Goal: Information Seeking & Learning: Learn about a topic

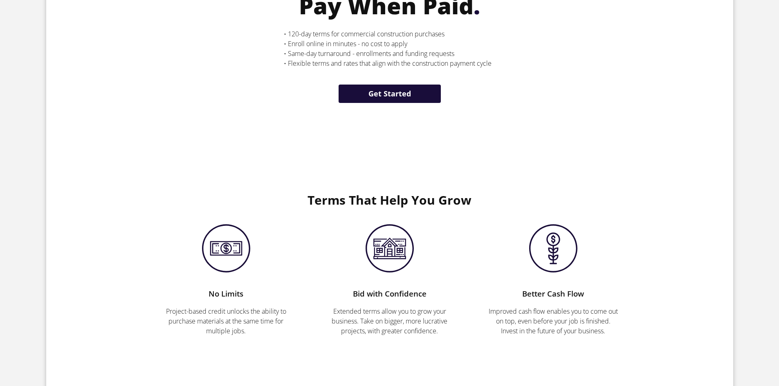
scroll to position [123, 0]
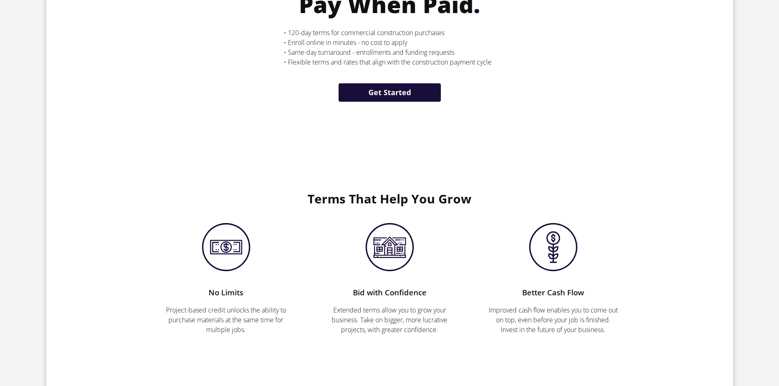
click at [170, 229] on div "No Limits Project-based credit unlocks the ability to purchase materials at the…" at bounding box center [225, 279] width 163 height 112
drag, startPoint x: 384, startPoint y: 305, endPoint x: 385, endPoint y: 299, distance: 5.8
click at [385, 304] on div "Bid with Confidence Extended terms allow you to grow your business. Take on big…" at bounding box center [389, 279] width 163 height 112
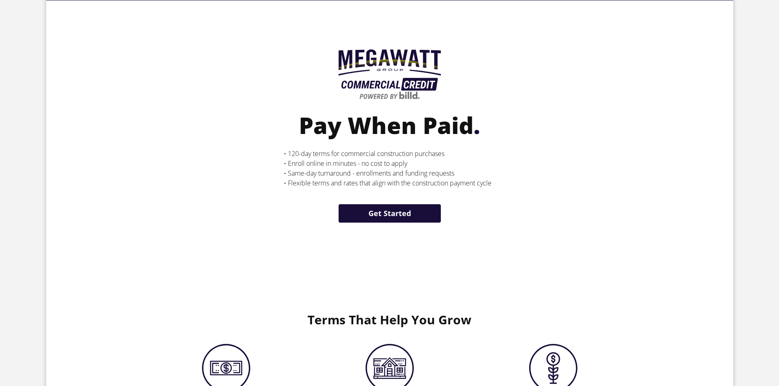
scroll to position [0, 0]
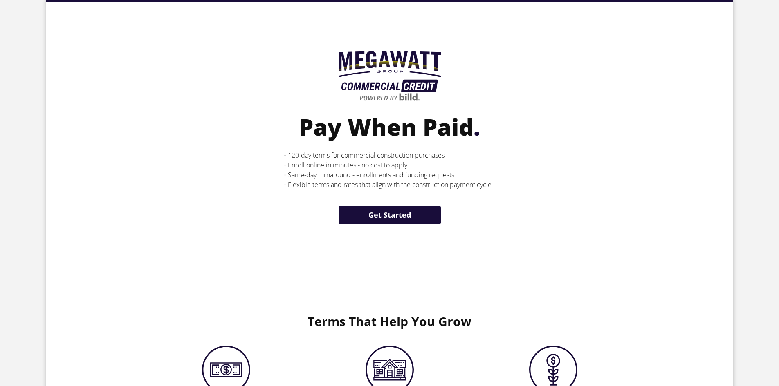
click at [378, 84] on img at bounding box center [389, 77] width 102 height 52
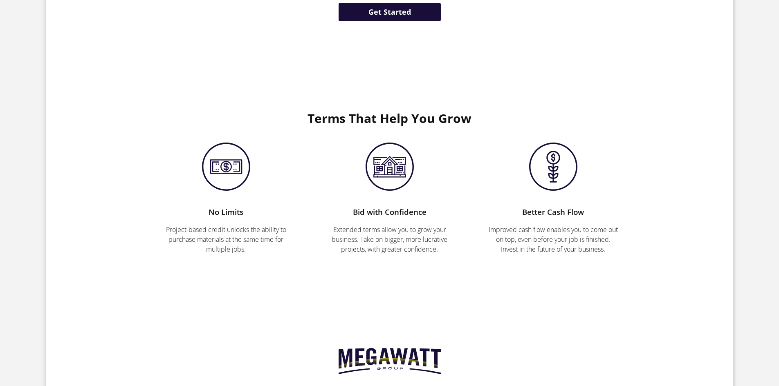
scroll to position [204, 0]
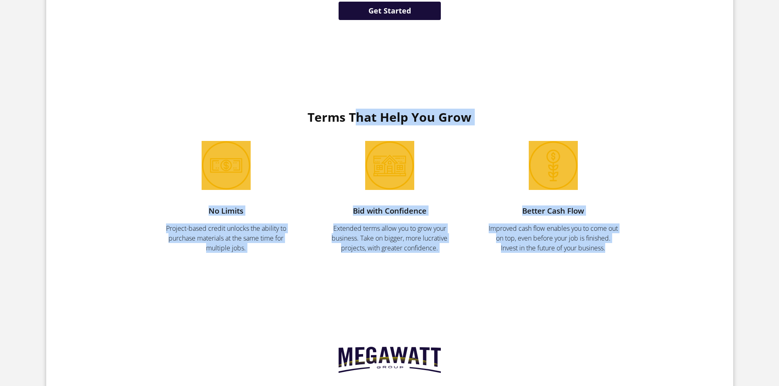
drag, startPoint x: 617, startPoint y: 251, endPoint x: 275, endPoint y: 103, distance: 372.7
click at [275, 103] on section "Terms That Help You Grow No Limits Project-based credit unlocks the ability to …" at bounding box center [389, 181] width 687 height 225
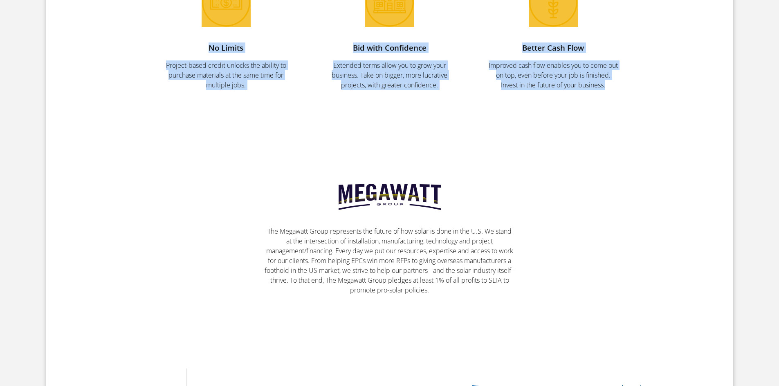
scroll to position [368, 0]
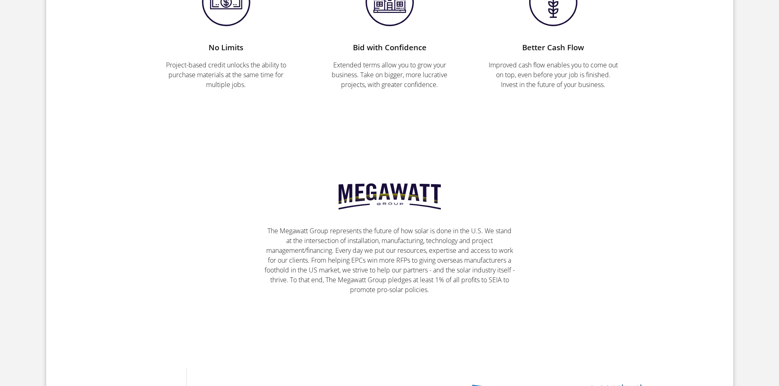
click at [469, 296] on section "The Megawatt Group represents the future of how solar is done in the U.S. We st…" at bounding box center [389, 239] width 490 height 185
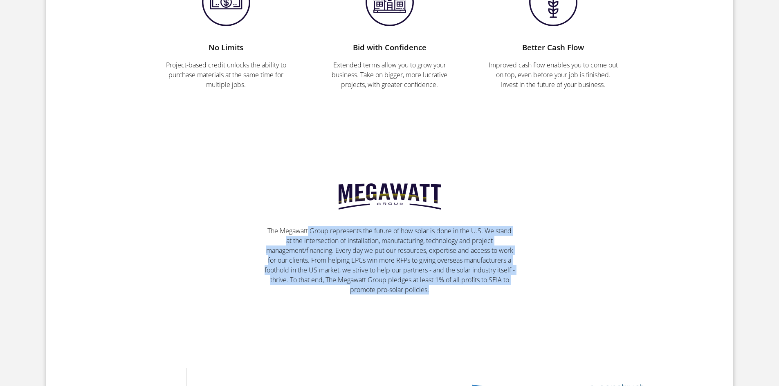
drag, startPoint x: 475, startPoint y: 288, endPoint x: 307, endPoint y: 232, distance: 177.4
click at [307, 232] on p "The Megawatt Group represents the future of how solar is done in the U.S. We st…" at bounding box center [389, 260] width 250 height 69
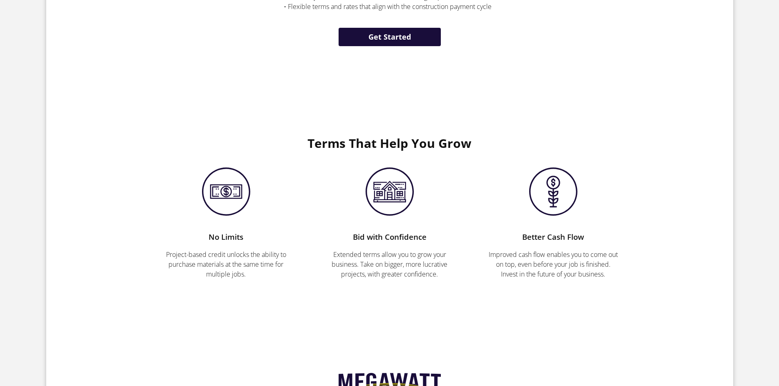
scroll to position [123, 0]
